Goal: Task Accomplishment & Management: Complete application form

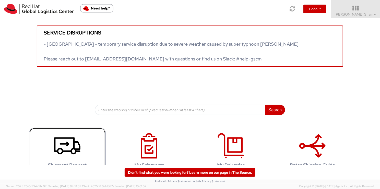
click at [80, 154] on link "Shipment Request" at bounding box center [67, 152] width 77 height 48
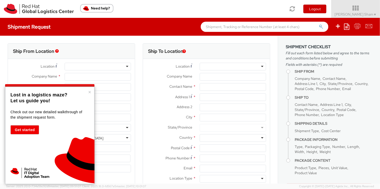
select select "965"
select select
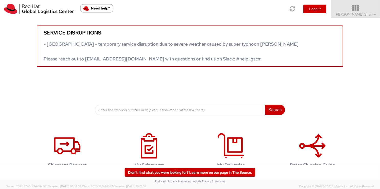
click at [367, 12] on span "Mukta Sham ▼" at bounding box center [356, 14] width 42 height 5
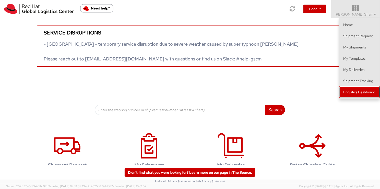
click at [359, 93] on link "Logistics Dashboard" at bounding box center [360, 92] width 41 height 11
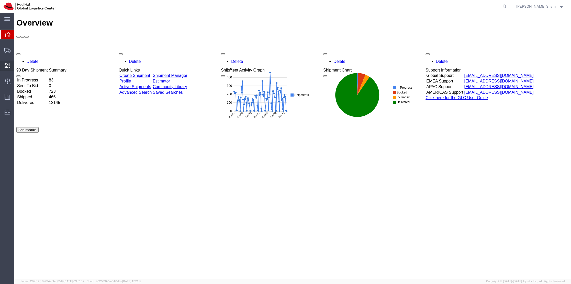
click at [0, 0] on span "Create Internal Batch" at bounding box center [0, 0] width 0 height 0
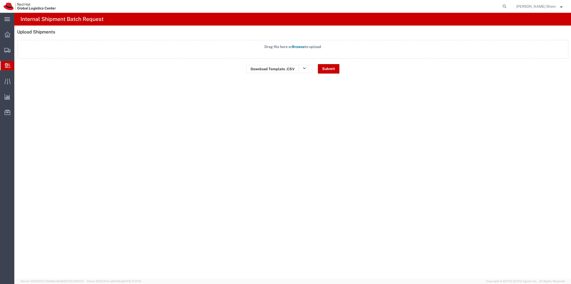
click at [18, 69] on span "Internal Delivery" at bounding box center [16, 66] width 4 height 10
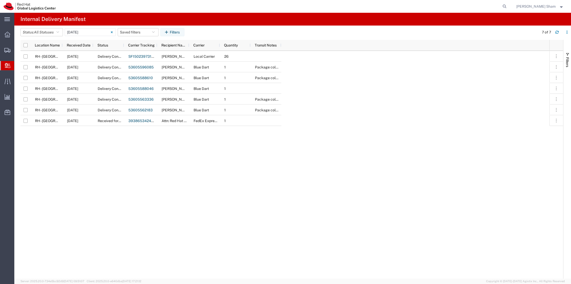
click at [0, 0] on span "Create Delivery" at bounding box center [0, 0] width 0 height 0
